Goal: Entertainment & Leisure: Consume media (video, audio)

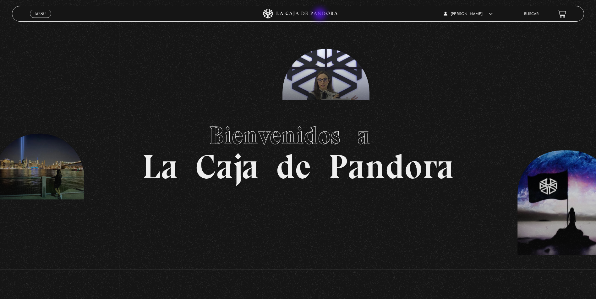
click at [320, 15] on icon at bounding box center [297, 13] width 179 height 9
click at [35, 14] on span "Menu" at bounding box center [40, 14] width 10 height 4
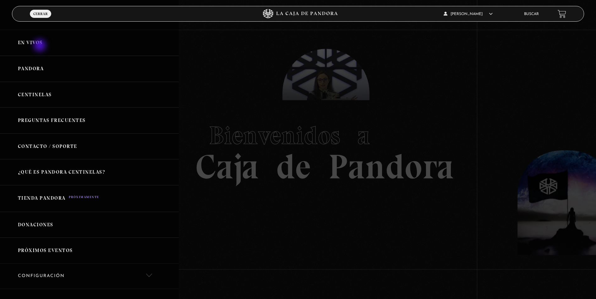
click at [40, 46] on link "En vivos" at bounding box center [89, 43] width 179 height 26
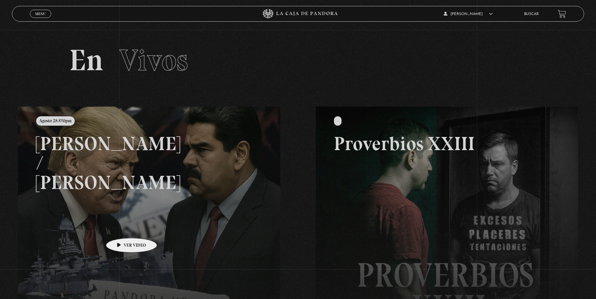
click at [123, 228] on link at bounding box center [316, 256] width 596 height 299
